Goal: Information Seeking & Learning: Compare options

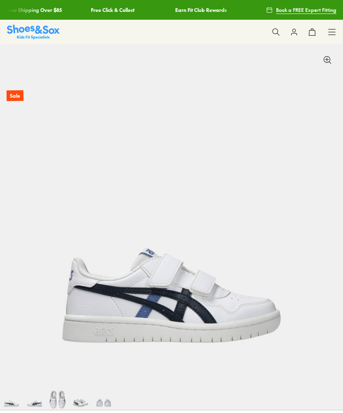
select select "*"
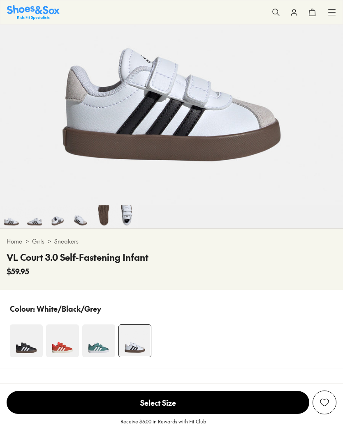
scroll to position [332, 0]
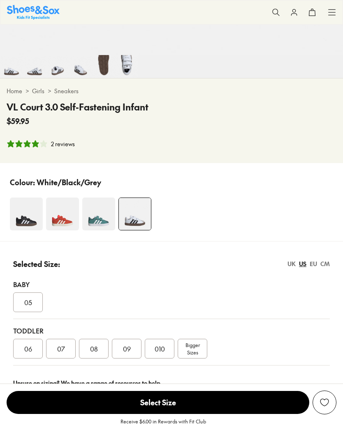
select select "*"
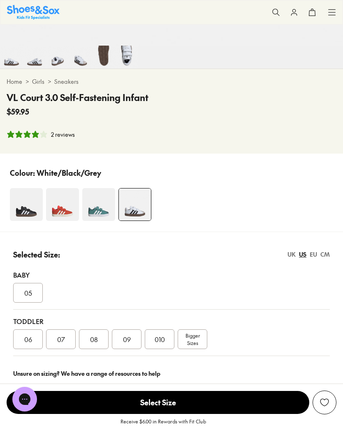
scroll to position [0, 0]
click at [25, 209] on img at bounding box center [26, 204] width 33 height 33
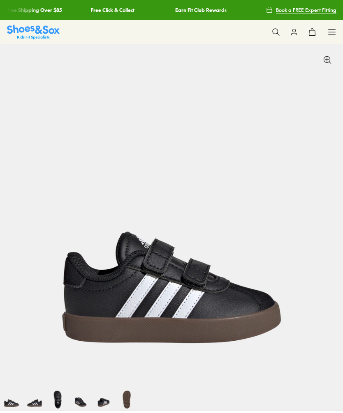
select select "*"
